Goal: Obtain resource: Download file/media

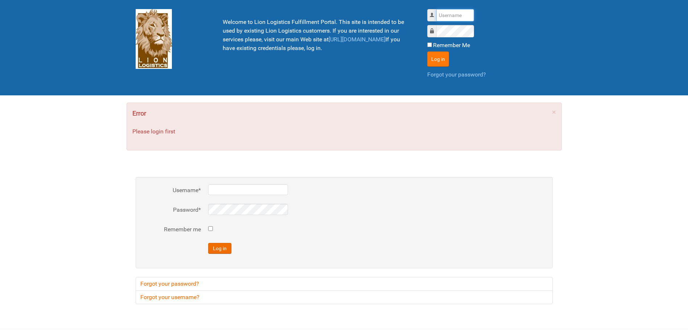
type input "Lion"
click at [439, 59] on button "Log in" at bounding box center [438, 58] width 22 height 15
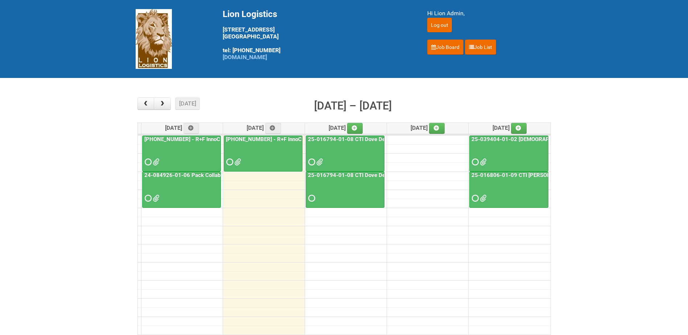
click at [332, 141] on link "25-016794-01-08 CTI Dove Deep Moisture" at bounding box center [360, 139] width 109 height 7
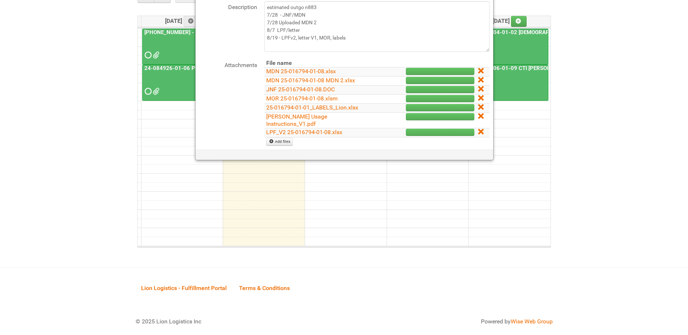
scroll to position [73, 0]
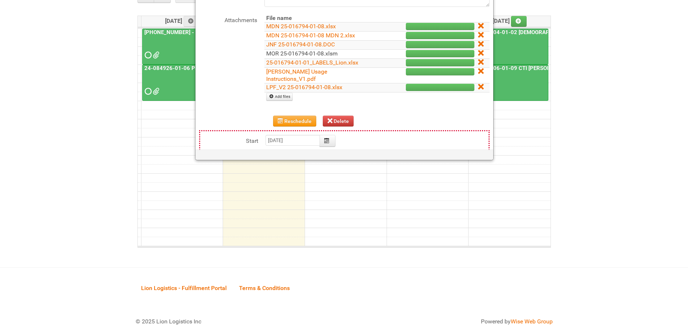
click at [306, 53] on link "MOR 25-016794-01-08.xlsm" at bounding box center [301, 53] width 71 height 7
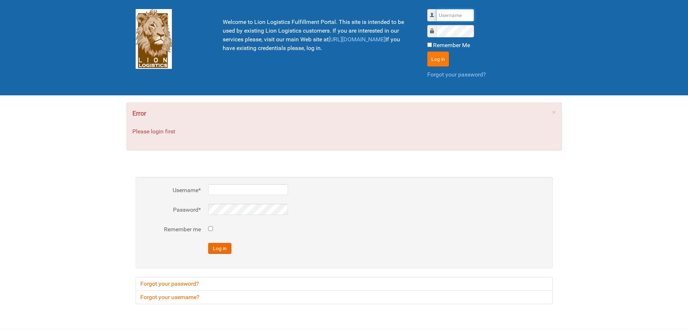
type input "Lion"
click at [435, 64] on button "Log in" at bounding box center [438, 58] width 22 height 15
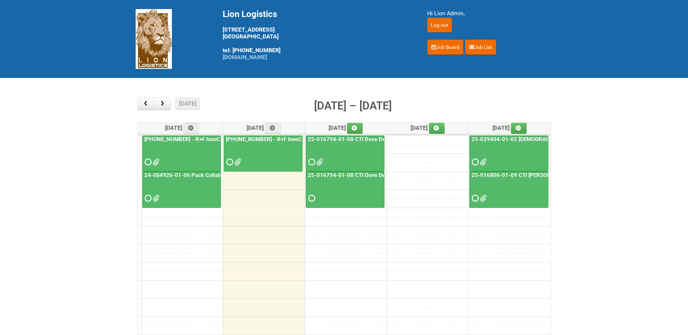
click at [342, 176] on link "25-016794-01-08 CTI Dove Deep Moisture - Photos slot" at bounding box center [376, 175] width 141 height 7
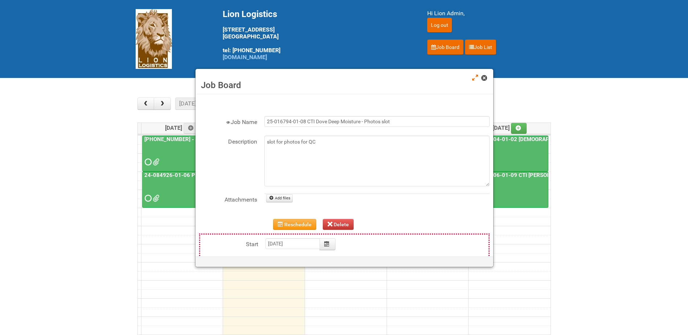
click at [483, 77] on span at bounding box center [483, 77] width 5 height 5
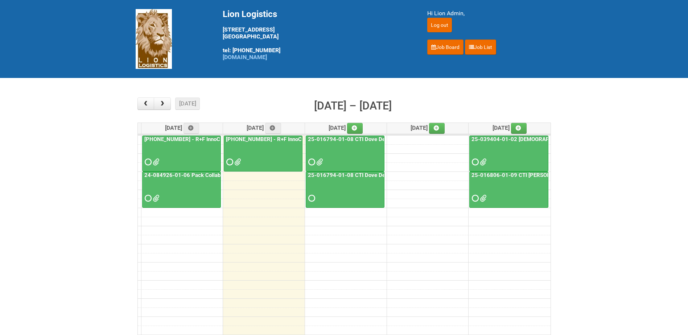
click at [328, 138] on link "25-016794-01-08 CTI Dove Deep Moisture" at bounding box center [360, 139] width 109 height 7
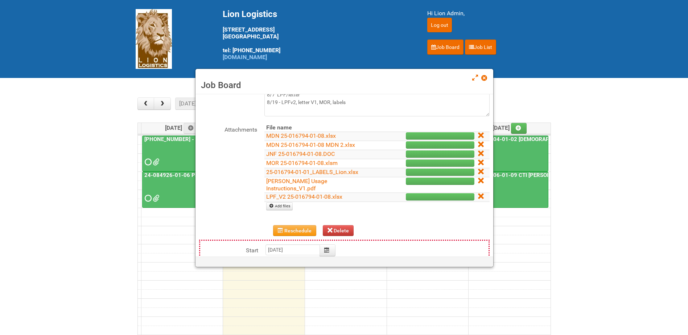
scroll to position [109, 0]
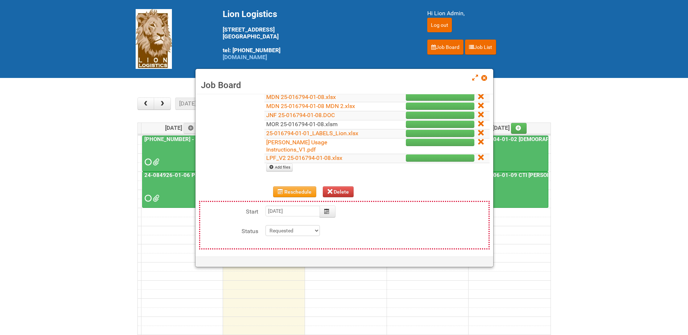
click at [290, 125] on link "MOR 25-016794-01-08.xlsm" at bounding box center [301, 124] width 71 height 7
